Goal: Task Accomplishment & Management: Use online tool/utility

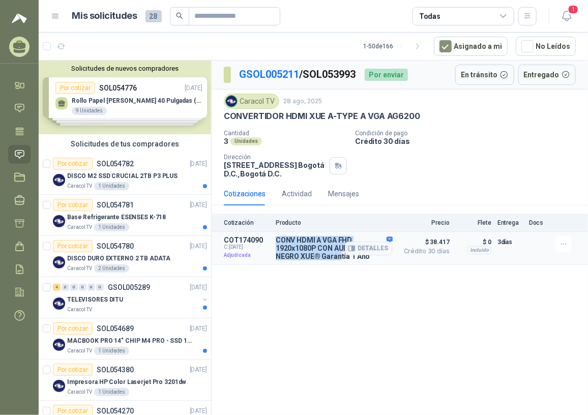
drag, startPoint x: 276, startPoint y: 241, endPoint x: 336, endPoint y: 257, distance: 61.7
click at [336, 257] on p "CONV HDMI A VGA FHD 1920x1080P CON AUDIO 20CM NEGRO XUE® Garantía 1 Año" at bounding box center [334, 248] width 117 height 24
drag, startPoint x: 336, startPoint y: 257, endPoint x: 365, endPoint y: 260, distance: 29.7
click at [366, 255] on button "Detalles" at bounding box center [369, 249] width 48 height 14
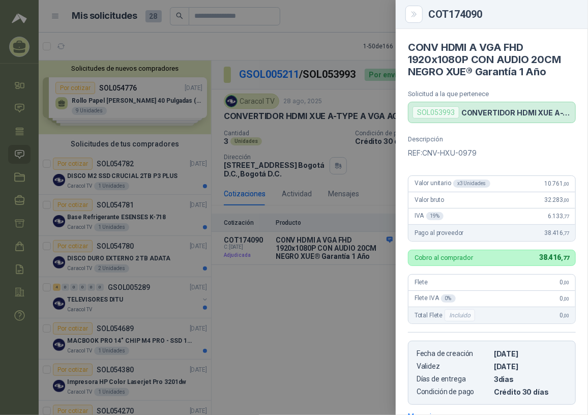
scroll to position [155, 0]
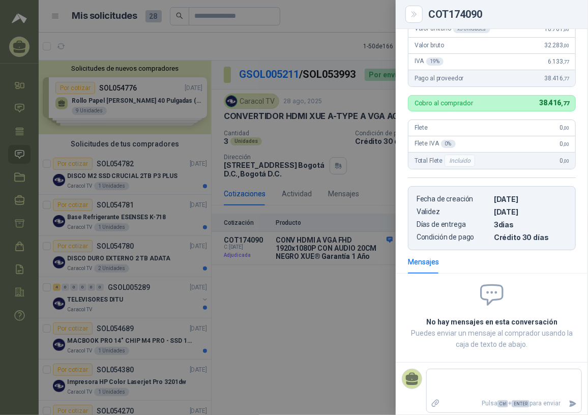
drag, startPoint x: 366, startPoint y: 259, endPoint x: 312, endPoint y: 264, distance: 54.7
click at [312, 264] on body "[PERSON_NAME] CMX LTDA Inicio Chat Tareas Solicitudes Licitaciones Negociacione…" at bounding box center [294, 207] width 588 height 415
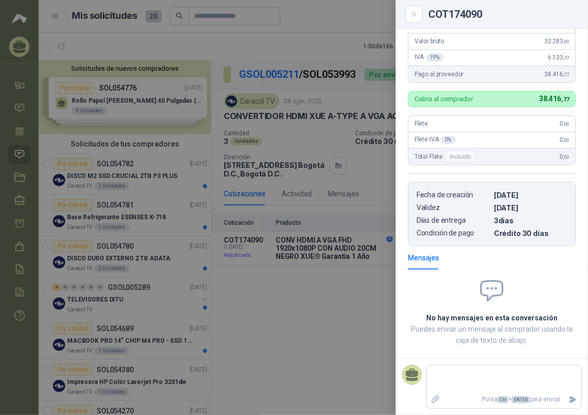
scroll to position [160, 0]
click at [282, 312] on div at bounding box center [294, 207] width 588 height 415
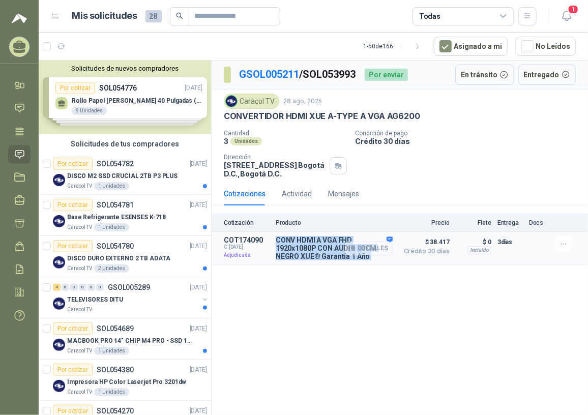
drag, startPoint x: 275, startPoint y: 239, endPoint x: 363, endPoint y: 247, distance: 87.9
click at [363, 247] on div "CONV HDMI A VGA FHD 1920x1080P CON AUDIO 20CM NEGRO XUE® Garantía 1 Año Detalles" at bounding box center [334, 248] width 117 height 24
copy div "CONV HDMI A VGA FHD 1920x1080P CON AUDIO 20CM NEGRO XUE® Garantía 1 Año D"
click at [257, 277] on div "GSOL005211 / SOL053993 Por enviar En tránsito Entregado Caracol TV [DATE] CONVE…" at bounding box center [400, 240] width 376 height 358
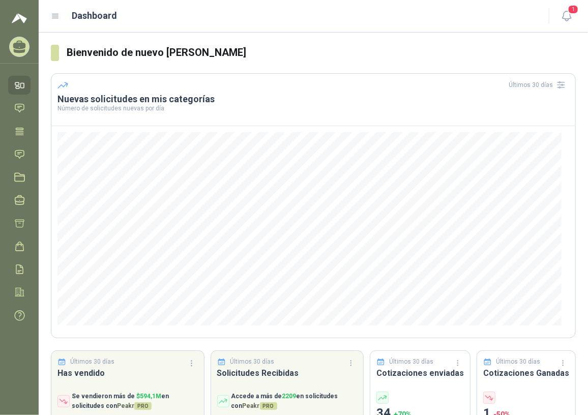
drag, startPoint x: 23, startPoint y: 156, endPoint x: 54, endPoint y: 233, distance: 84.0
click at [23, 156] on icon at bounding box center [19, 154] width 9 height 8
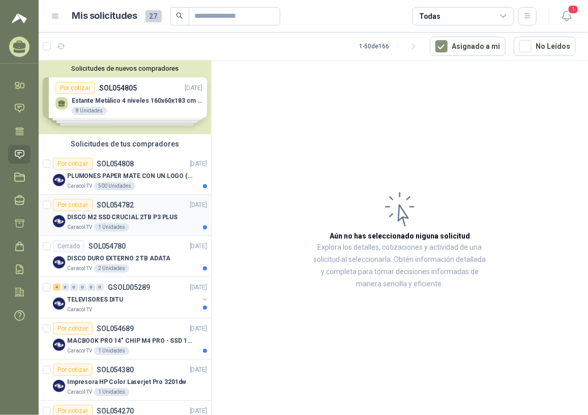
click at [132, 213] on p "DISCO M2 SSD CRUCIAL 2TB P3 PLUS" at bounding box center [122, 218] width 110 height 10
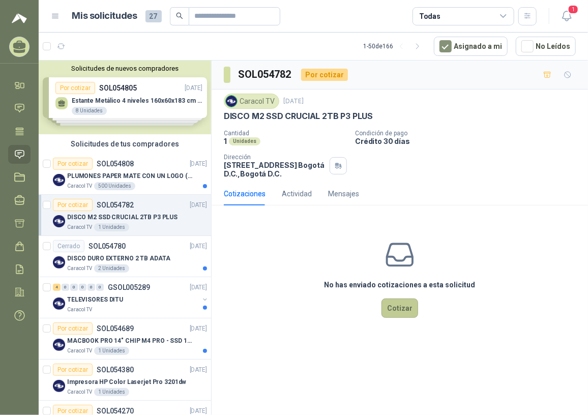
click at [389, 310] on button "Cotizar" at bounding box center [400, 308] width 37 height 19
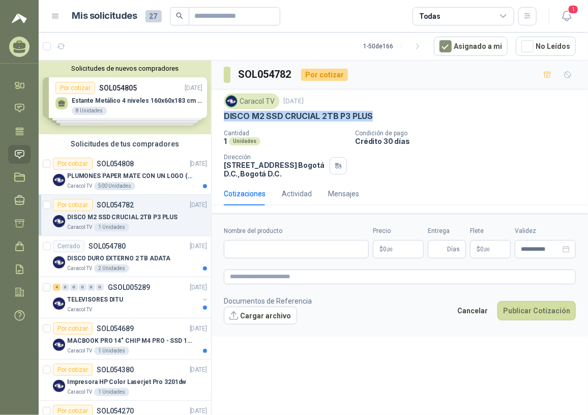
drag, startPoint x: 225, startPoint y: 116, endPoint x: 389, endPoint y: 121, distance: 163.9
click at [389, 121] on div "DISCO M2 SSD CRUCIAL 2TB P3 PLUS" at bounding box center [400, 116] width 352 height 11
copy p "DISCO M2 SSD CRUCIAL 2TB P3 PLUS"
click at [289, 226] on form "**********" at bounding box center [400, 275] width 376 height 123
click at [117, 173] on p "PLUMONES PAPER MATE CON UN LOGO (SEGUN REF.ADJUNTA)" at bounding box center [130, 176] width 127 height 10
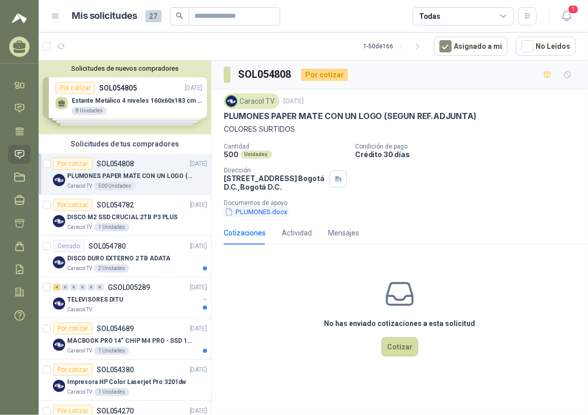
click at [259, 211] on button "PLUMONES.docx" at bounding box center [256, 212] width 65 height 11
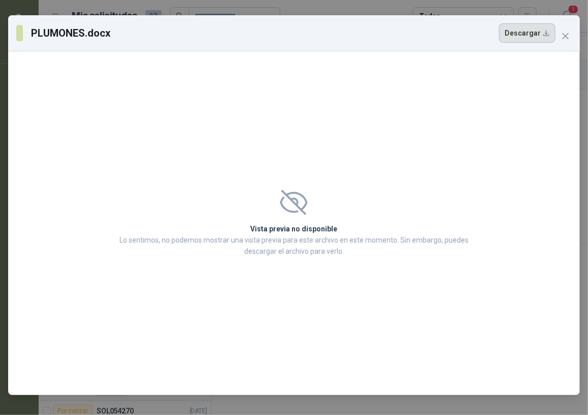
click at [531, 25] on button "Descargar" at bounding box center [527, 32] width 56 height 19
click at [570, 37] on icon "close" at bounding box center [566, 36] width 8 height 8
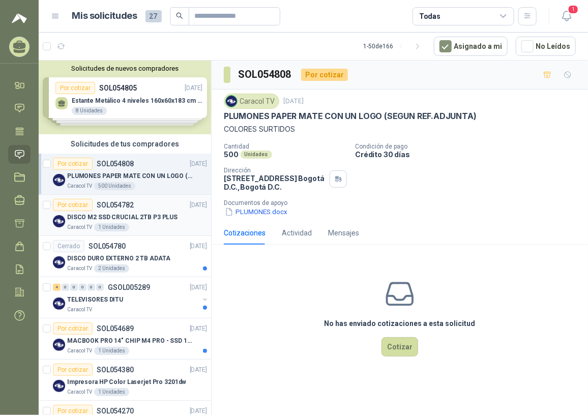
drag, startPoint x: 124, startPoint y: 216, endPoint x: 168, endPoint y: 220, distance: 44.0
click at [124, 216] on p "DISCO M2 SSD CRUCIAL 2TB P3 PLUS" at bounding box center [122, 218] width 110 height 10
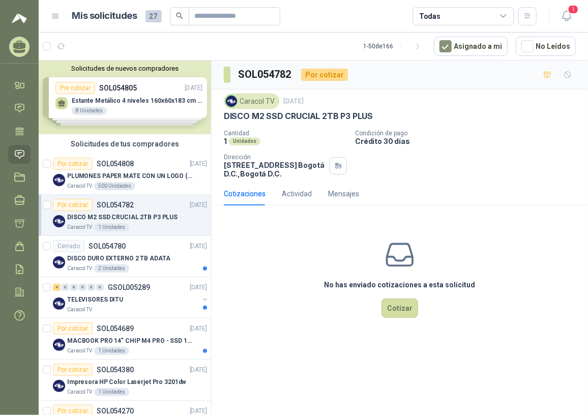
drag, startPoint x: 120, startPoint y: 179, endPoint x: 188, endPoint y: 214, distance: 76.7
click at [120, 179] on p "PLUMONES PAPER MATE CON UN LOGO (SEGUN REF.ADJUNTA)" at bounding box center [130, 176] width 127 height 10
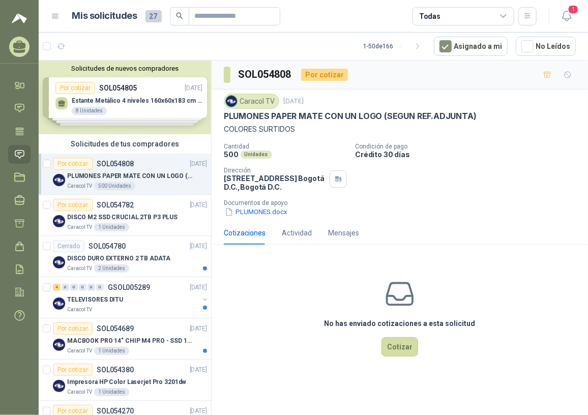
click at [243, 214] on button "PLUMONES.docx" at bounding box center [256, 212] width 65 height 11
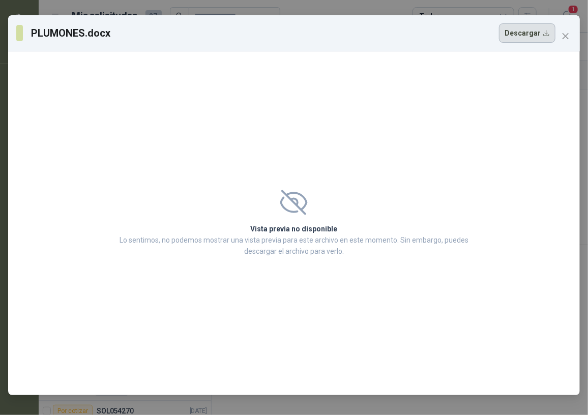
click at [522, 40] on button "Descargar" at bounding box center [527, 32] width 56 height 19
click at [561, 35] on span "Close" at bounding box center [566, 36] width 16 height 8
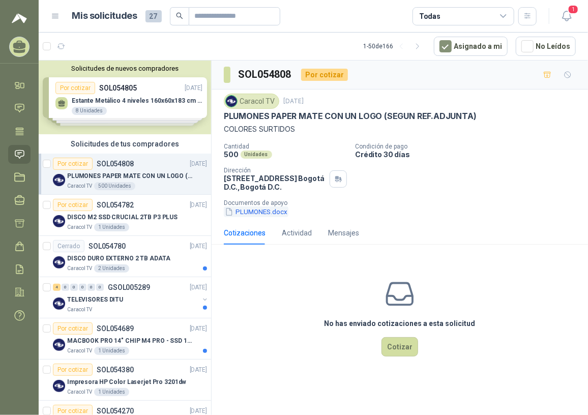
click at [270, 209] on button "PLUMONES.docx" at bounding box center [256, 212] width 65 height 11
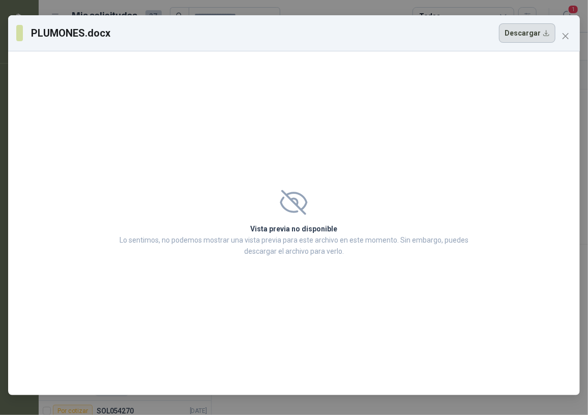
click at [534, 34] on button "Descargar" at bounding box center [527, 32] width 56 height 19
click at [569, 36] on icon "close" at bounding box center [566, 36] width 8 height 8
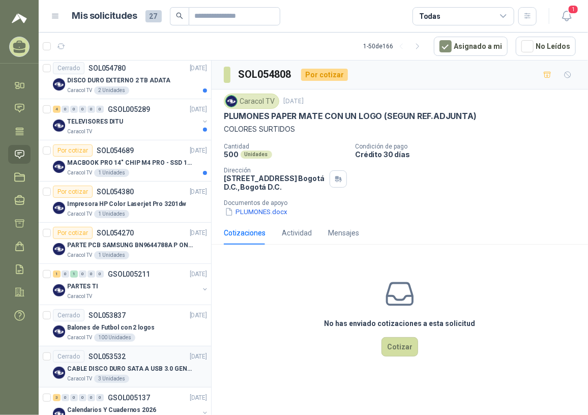
scroll to position [231, 0]
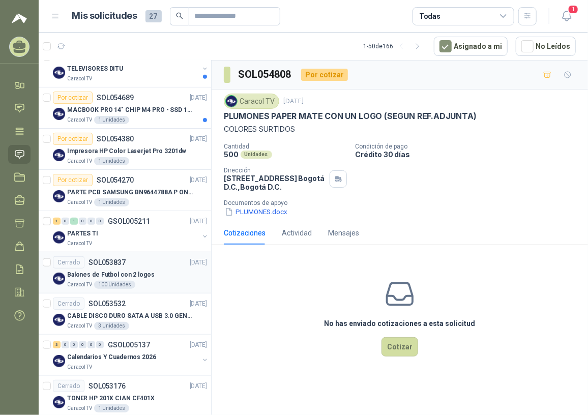
click at [126, 269] on div "Balones de Futbol con 2 logos" at bounding box center [137, 275] width 140 height 12
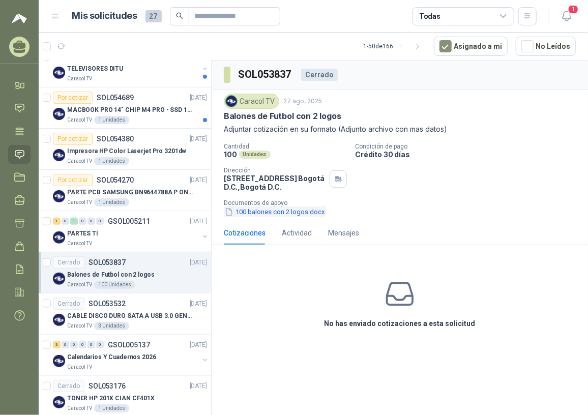
click at [258, 213] on button "100 balones con 2 logos.docx" at bounding box center [275, 212] width 102 height 11
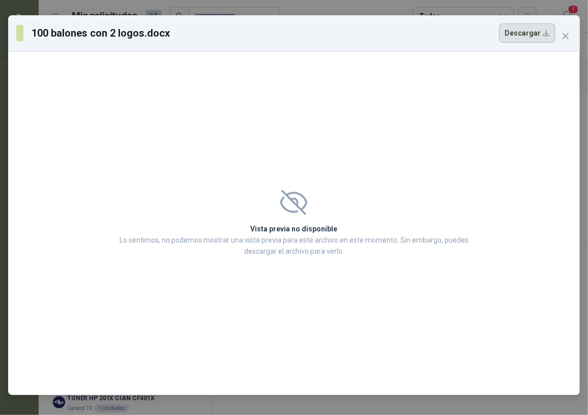
click at [524, 37] on button "Descargar" at bounding box center [527, 32] width 56 height 19
drag, startPoint x: 565, startPoint y: 36, endPoint x: 568, endPoint y: 47, distance: 11.7
click at [565, 36] on icon "close" at bounding box center [566, 36] width 8 height 8
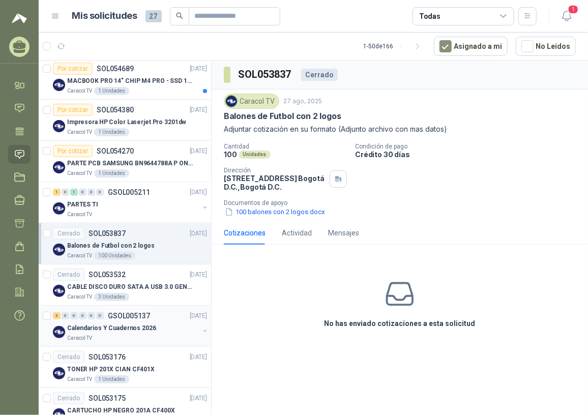
scroll to position [324, 0]
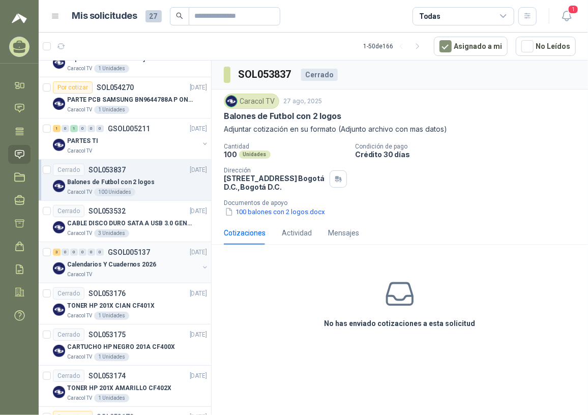
drag, startPoint x: 126, startPoint y: 252, endPoint x: 139, endPoint y: 257, distance: 13.5
click at [127, 252] on p "GSOL005137" at bounding box center [129, 252] width 42 height 7
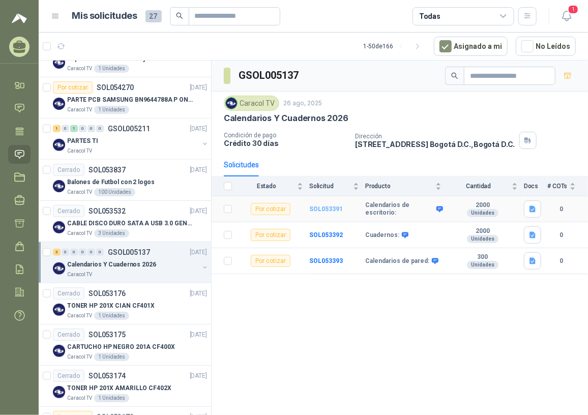
click at [321, 206] on b "SOL053391" at bounding box center [326, 209] width 34 height 7
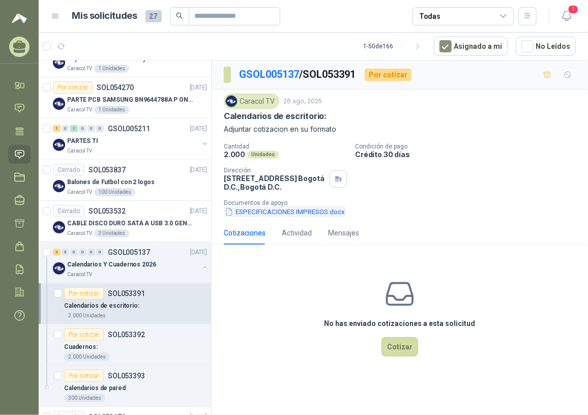
click at [309, 209] on button "ESPECIFICACIONES IMPRESOS.docx" at bounding box center [285, 212] width 122 height 11
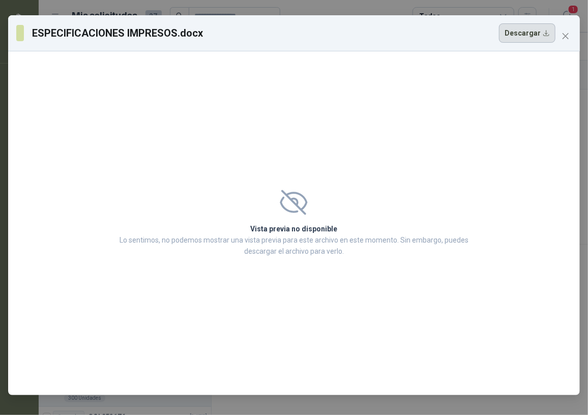
click at [514, 31] on button "Descargar" at bounding box center [527, 32] width 56 height 19
click at [567, 32] on icon "close" at bounding box center [566, 36] width 8 height 8
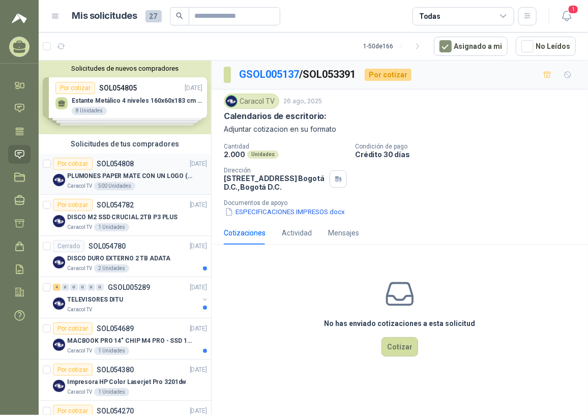
click at [122, 178] on p "PLUMONES PAPER MATE CON UN LOGO (SEGUN REF.ADJUNTA)" at bounding box center [130, 176] width 127 height 10
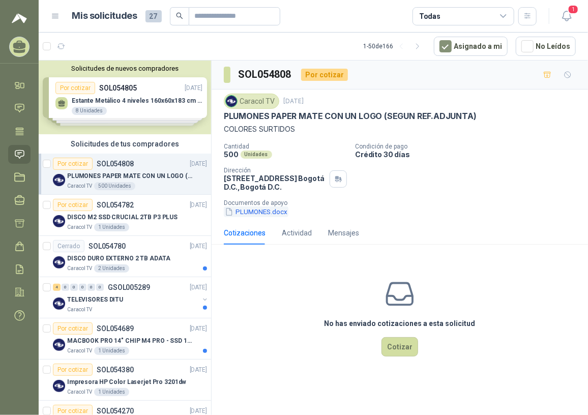
click at [249, 211] on button "PLUMONES.docx" at bounding box center [256, 212] width 65 height 11
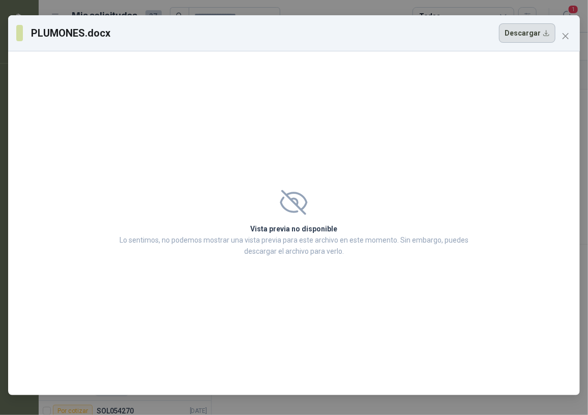
click at [507, 34] on button "Descargar" at bounding box center [527, 32] width 56 height 19
drag, startPoint x: 505, startPoint y: 86, endPoint x: 588, endPoint y: 127, distance: 91.7
click at [506, 86] on div "Vista previa no disponible Lo sentimos, no podemos mostrar una vista previa par…" at bounding box center [294, 223] width 572 height 344
click at [572, 38] on span "Close" at bounding box center [566, 36] width 16 height 8
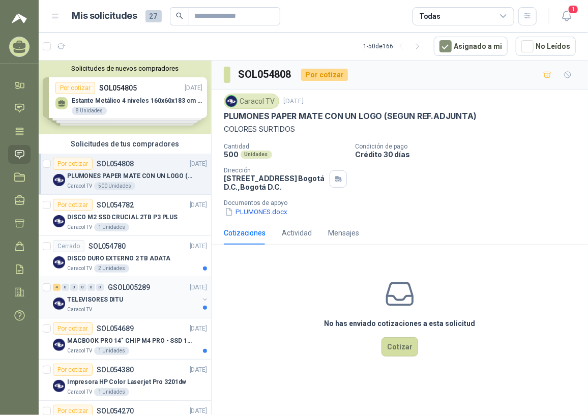
click at [142, 304] on div "TELEVISORES DITU" at bounding box center [133, 300] width 132 height 12
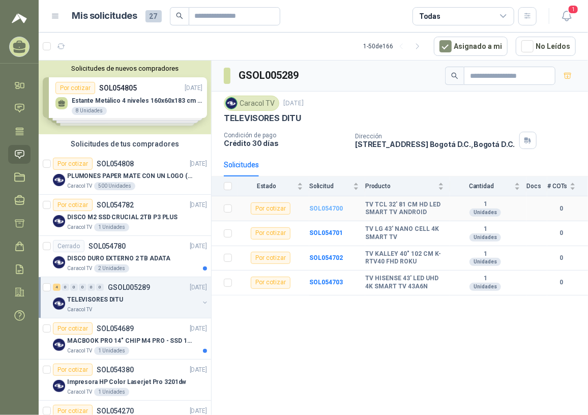
click at [331, 206] on b "SOL054700" at bounding box center [326, 208] width 34 height 7
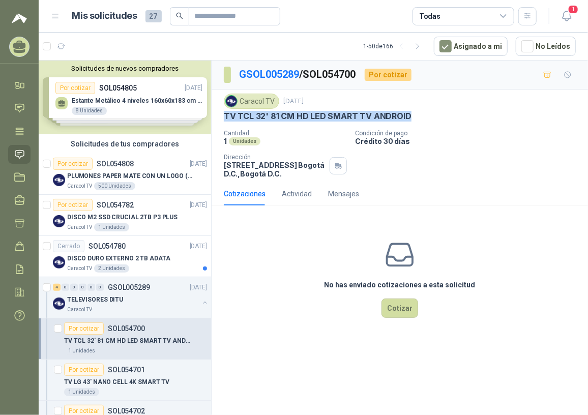
drag, startPoint x: 223, startPoint y: 111, endPoint x: 412, endPoint y: 116, distance: 188.8
click at [412, 116] on div "TV TCL 32' 81 CM HD LED SMART TV ANDROID" at bounding box center [400, 116] width 352 height 11
copy p "TV TCL 32' 81 CM HD LED SMART TV ANDROID"
click at [136, 306] on div "Caracol TV" at bounding box center [133, 310] width 132 height 8
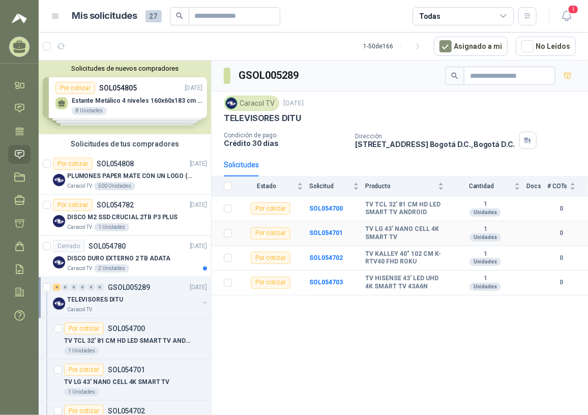
click at [305, 235] on td "Por cotizar" at bounding box center [273, 233] width 71 height 25
drag, startPoint x: 306, startPoint y: 233, endPoint x: 318, endPoint y: 236, distance: 12.4
click at [307, 233] on td "Por cotizar" at bounding box center [273, 233] width 71 height 25
click at [326, 233] on b "SOL054701" at bounding box center [326, 232] width 34 height 7
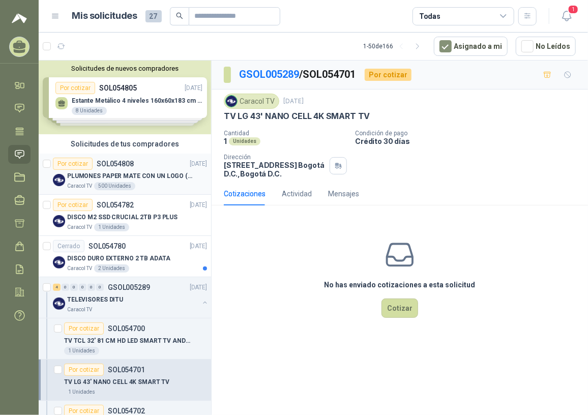
click at [106, 172] on p "PLUMONES PAPER MATE CON UN LOGO (SEGUN REF.ADJUNTA)" at bounding box center [130, 176] width 127 height 10
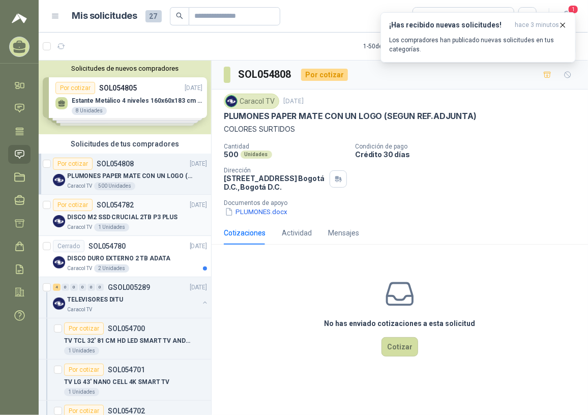
drag, startPoint x: 119, startPoint y: 213, endPoint x: 131, endPoint y: 210, distance: 13.0
click at [119, 213] on p "DISCO M2 SSD CRUCIAL 2TB P3 PLUS" at bounding box center [122, 218] width 110 height 10
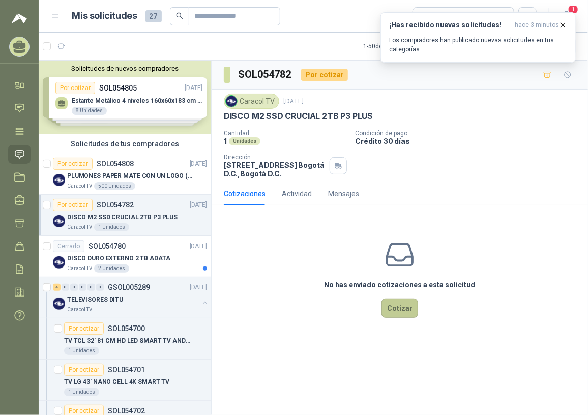
click at [405, 310] on button "Cotizar" at bounding box center [400, 308] width 37 height 19
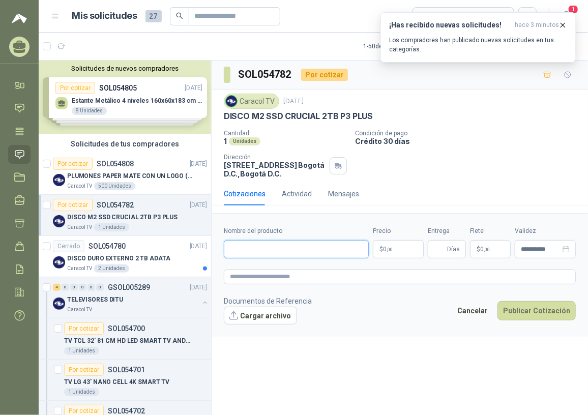
click at [268, 252] on input "Nombre del producto" at bounding box center [296, 249] width 145 height 18
paste input "**********"
type input "**********"
click at [394, 251] on p "$ 0 ,00" at bounding box center [398, 249] width 51 height 18
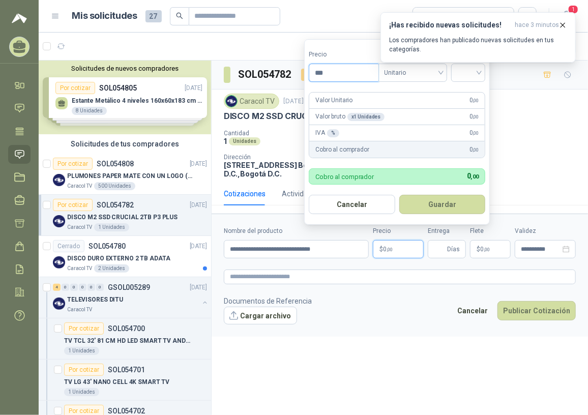
drag, startPoint x: 343, startPoint y: 70, endPoint x: 347, endPoint y: 66, distance: 6.1
click at [346, 68] on input "***" at bounding box center [343, 72] width 69 height 17
click at [483, 76] on div at bounding box center [468, 73] width 35 height 18
type input "*********"
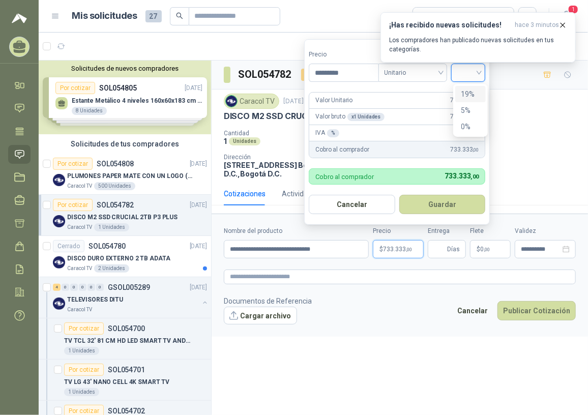
click at [465, 93] on div "19%" at bounding box center [470, 94] width 19 height 11
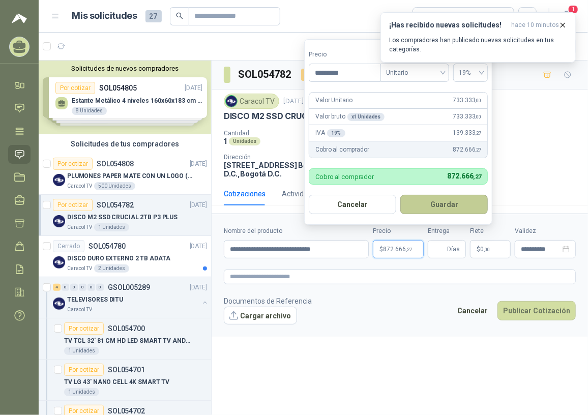
click at [425, 203] on button "Guardar" at bounding box center [443, 204] width 87 height 19
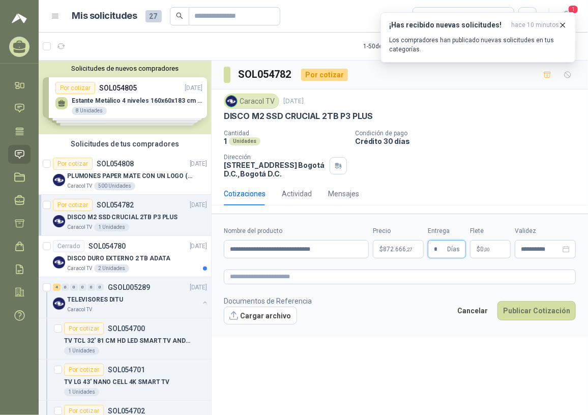
click at [438, 253] on input "*" at bounding box center [439, 249] width 11 height 17
type input "*"
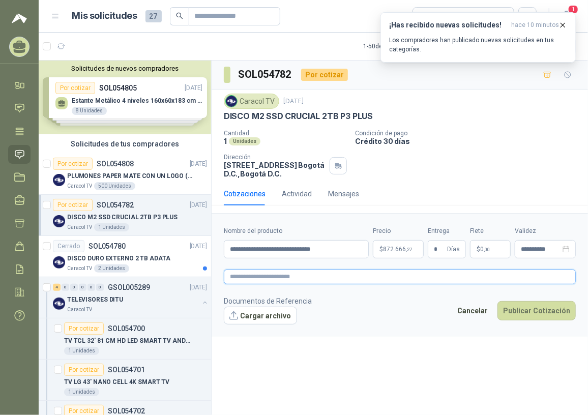
click at [283, 280] on textarea at bounding box center [400, 277] width 352 height 15
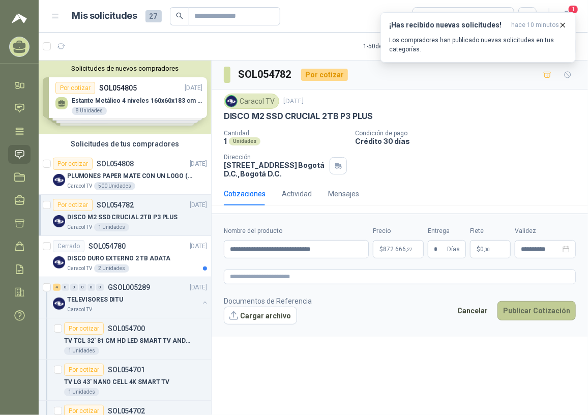
click at [529, 311] on button "Publicar Cotización" at bounding box center [537, 310] width 78 height 19
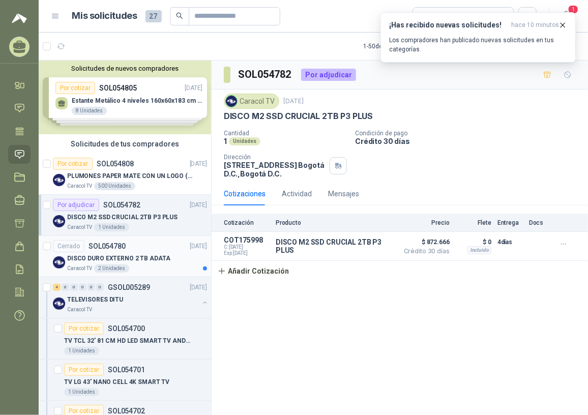
click at [143, 254] on p "DISCO DURO EXTERNO 2 TB ADATA" at bounding box center [118, 259] width 103 height 10
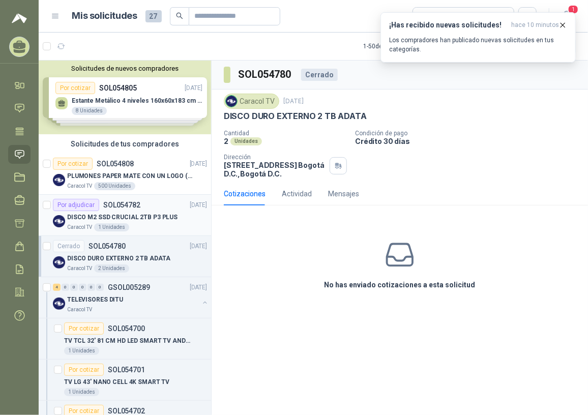
click at [151, 217] on p "DISCO M2 SSD CRUCIAL 2TB P3 PLUS" at bounding box center [122, 218] width 110 height 10
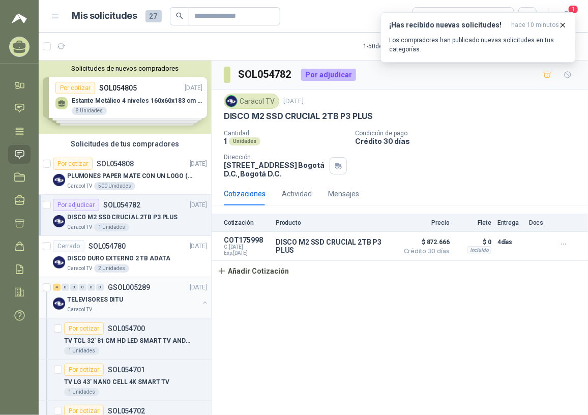
drag, startPoint x: 149, startPoint y: 300, endPoint x: 200, endPoint y: 299, distance: 51.4
click at [149, 300] on div "TELEVISORES DITU" at bounding box center [133, 300] width 132 height 12
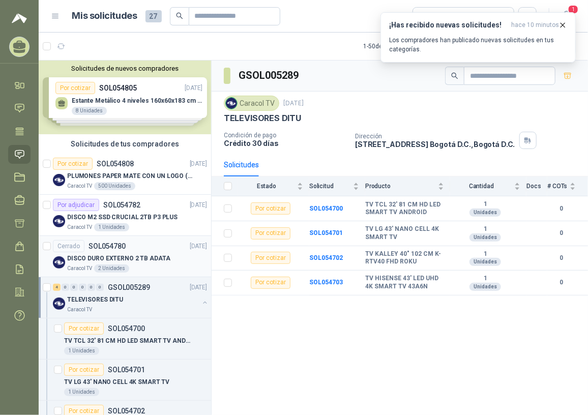
click at [134, 259] on p "DISCO DURO EXTERNO 2 TB ADATA" at bounding box center [118, 259] width 103 height 10
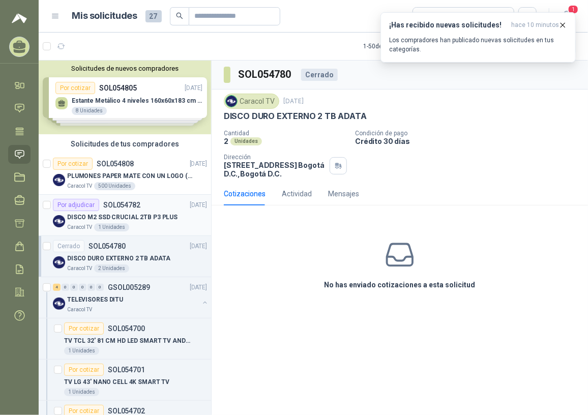
click at [135, 213] on p "DISCO M2 SSD CRUCIAL 2TB P3 PLUS" at bounding box center [122, 218] width 110 height 10
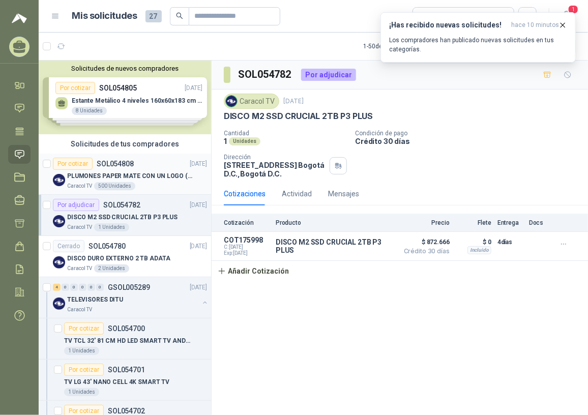
drag, startPoint x: 121, startPoint y: 170, endPoint x: 168, endPoint y: 202, distance: 56.9
click at [122, 171] on p "PLUMONES PAPER MATE CON UN LOGO (SEGUN REF.ADJUNTA)" at bounding box center [130, 176] width 127 height 10
